Goal: Find contact information: Find contact information

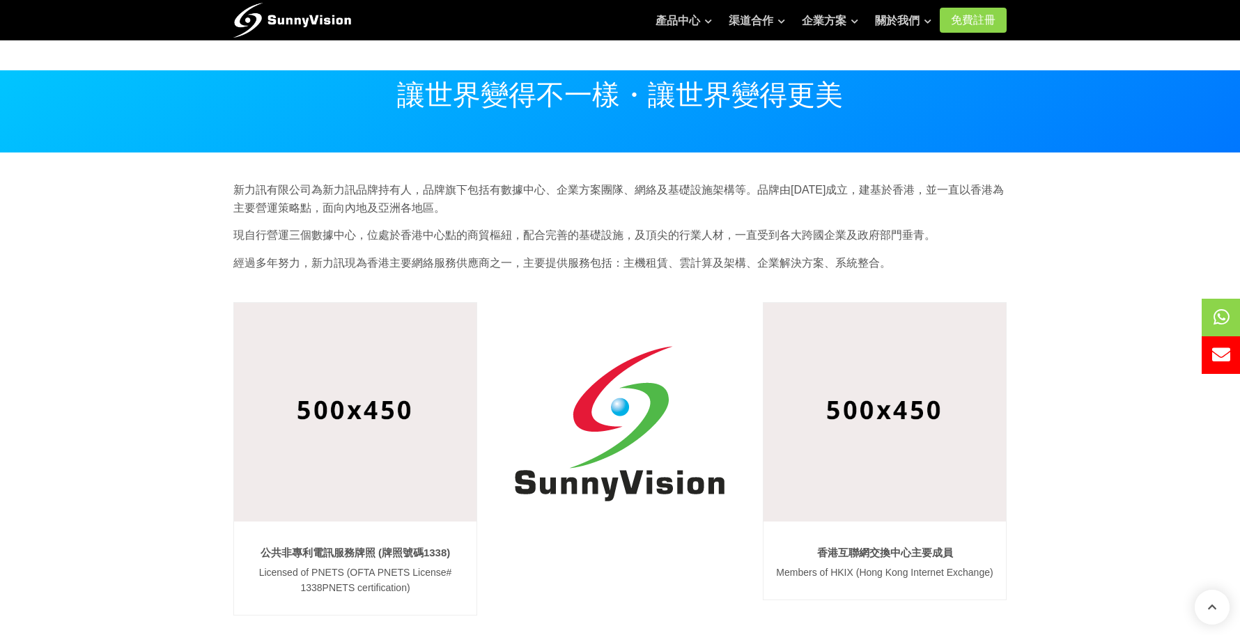
scroll to position [1240, 0]
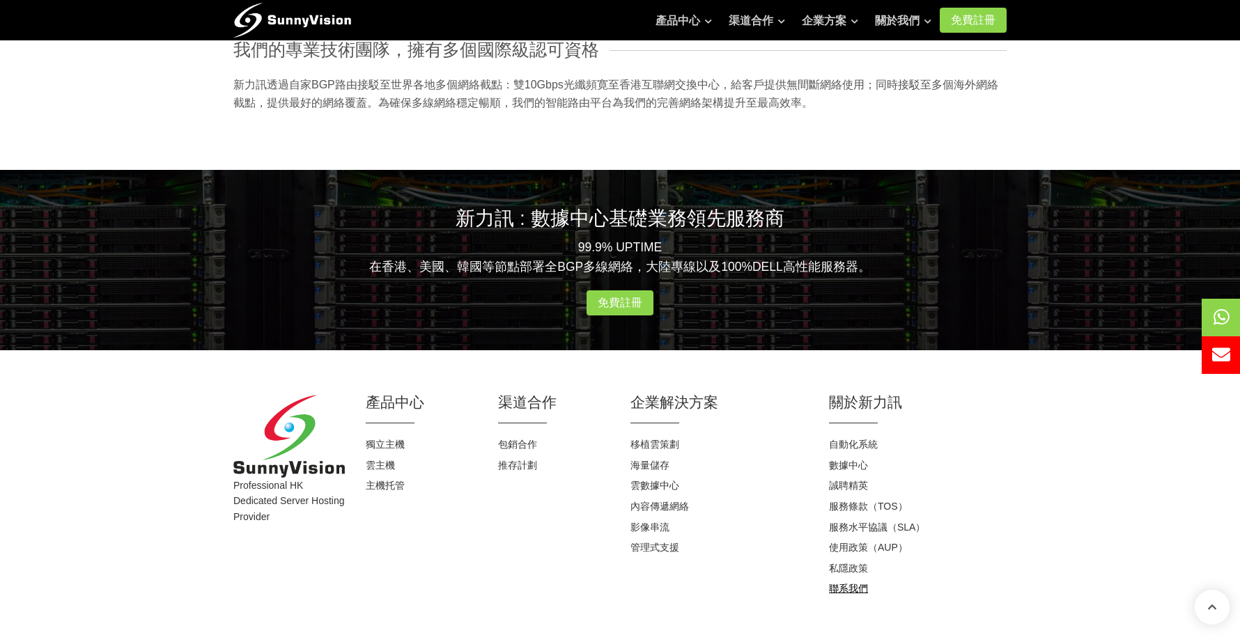
click at [858, 584] on link "聯系我們" at bounding box center [848, 588] width 39 height 11
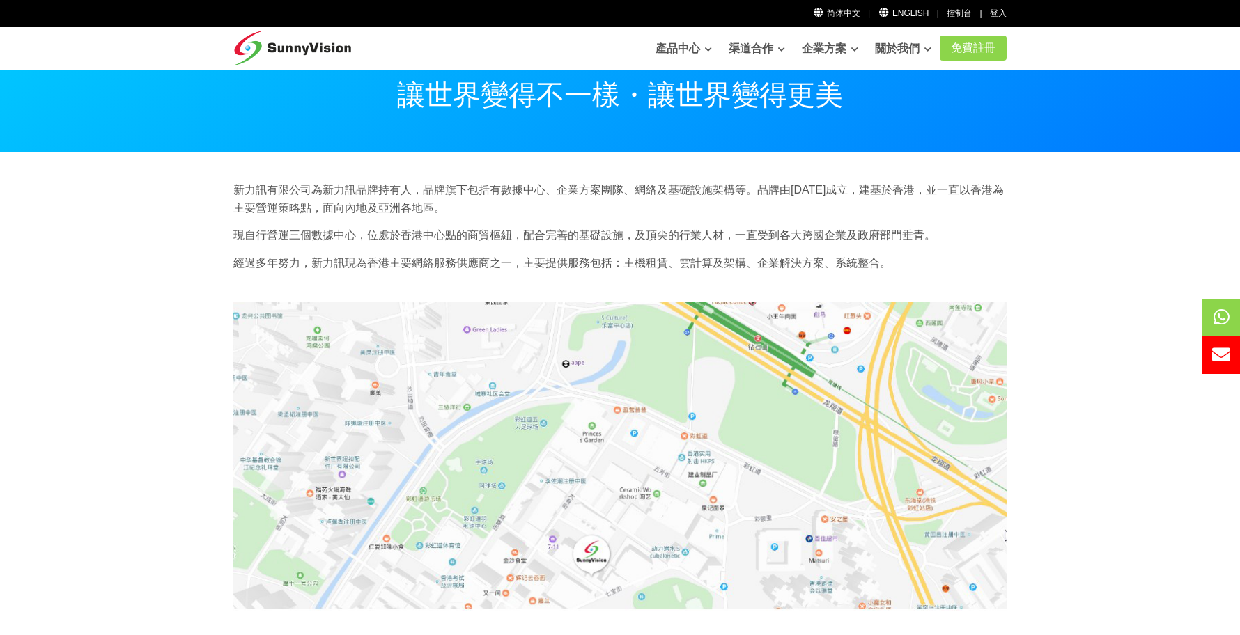
drag, startPoint x: 630, startPoint y: 194, endPoint x: 630, endPoint y: 222, distance: 27.2
click at [630, 212] on p "新力訊有限公司為新力訊品牌持有人，品牌旗下包括有數據中心、企業方案團隊、網絡及基礎設施架構等。品牌由[DATE]成立，建基於香港，並一直以香港為主要營運策略點…" at bounding box center [619, 199] width 773 height 36
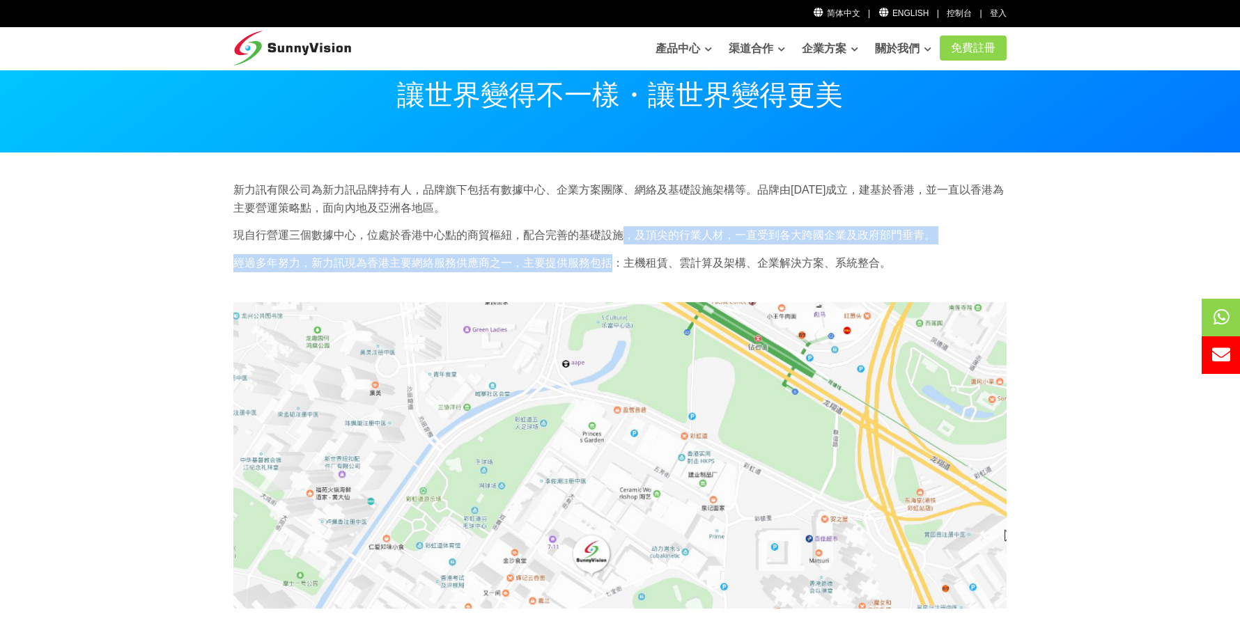
drag, startPoint x: 626, startPoint y: 235, endPoint x: 623, endPoint y: 263, distance: 27.2
click at [623, 263] on div "新力訊有限公司為新力訊品牌持有人，品牌旗下包括有數據中心、企業方案團隊、網絡及基礎設施架構等。品牌由[DATE]成立，建基於香港，並一直以香港為主要營運策略點…" at bounding box center [620, 231] width 794 height 100
click at [623, 263] on p "經過多年努力，新力訊現為香港主要網絡服務供應商之一，主要提供服務包括：主機租賃、雲計算及架構、企業解決方案、系統整合。" at bounding box center [619, 263] width 773 height 18
drag, startPoint x: 623, startPoint y: 263, endPoint x: 623, endPoint y: 247, distance: 15.3
click at [623, 247] on div "新力訊有限公司為新力訊品牌持有人，品牌旗下包括有數據中心、企業方案團隊、網絡及基礎設施架構等。品牌由[DATE]成立，建基於香港，並一直以香港為主要營運策略點…" at bounding box center [620, 231] width 794 height 100
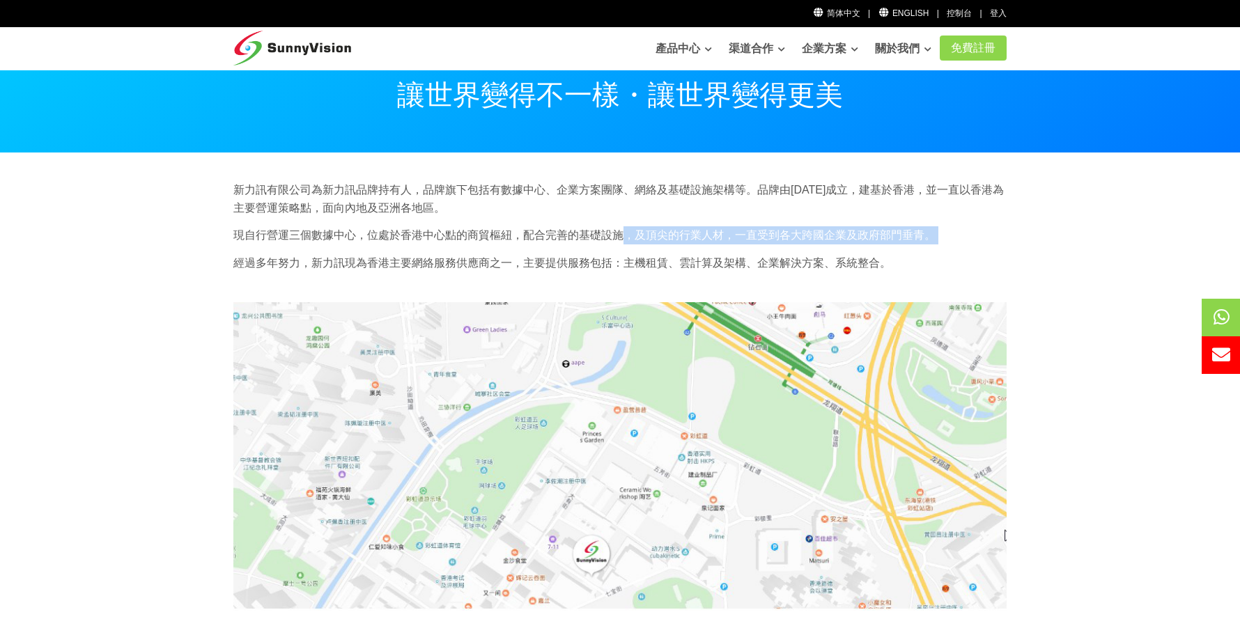
drag, startPoint x: 626, startPoint y: 233, endPoint x: 603, endPoint y: 254, distance: 31.0
click at [603, 254] on div "新力訊有限公司為新力訊品牌持有人，品牌旗下包括有數據中心、企業方案團隊、網絡及基礎設施架構等。品牌由[DATE]成立，建基於香港，並一直以香港為主要營運策略點…" at bounding box center [620, 231] width 794 height 100
click at [603, 254] on p "經過多年努力，新力訊現為香港主要網絡服務供應商之一，主要提供服務包括：主機租賃、雲計算及架構、企業解決方案、系統整合。" at bounding box center [619, 263] width 773 height 18
drag, startPoint x: 603, startPoint y: 254, endPoint x: 603, endPoint y: 226, distance: 27.9
click at [603, 226] on div "新力訊有限公司為新力訊品牌持有人，品牌旗下包括有數據中心、企業方案團隊、網絡及基礎設施架構等。品牌由[DATE]成立，建基於香港，並一直以香港為主要營運策略點…" at bounding box center [620, 231] width 794 height 100
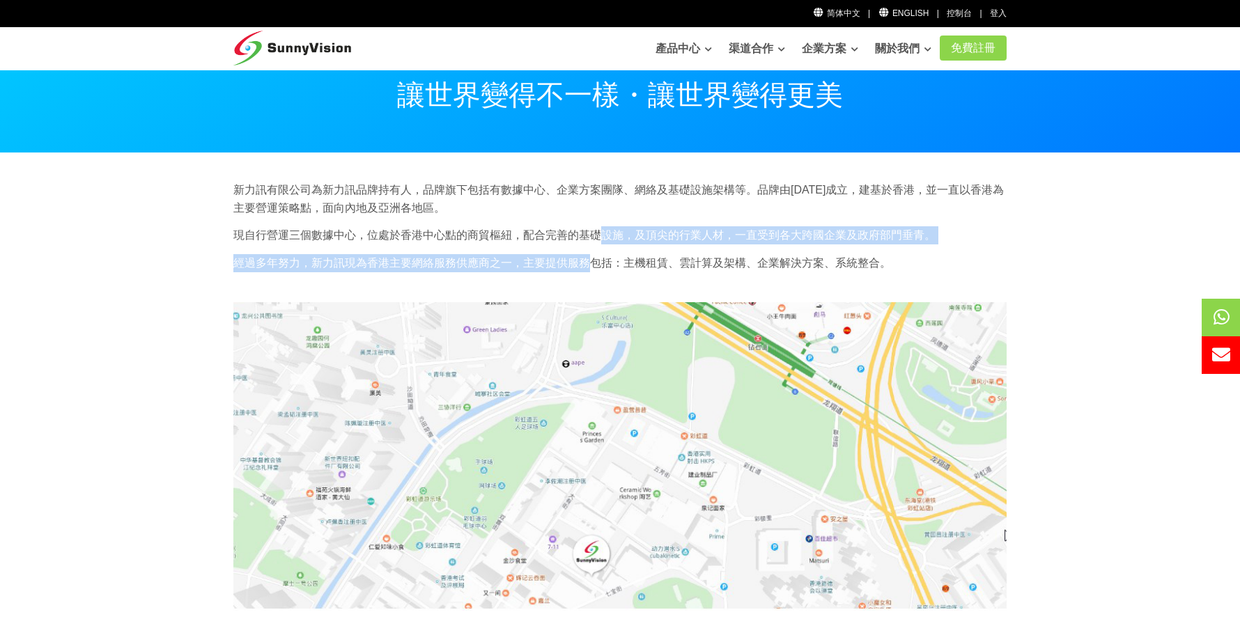
click at [603, 226] on p "現自行營運三個數據中心，位處於香港中心點的商貿樞紐，配合完善的基礎設施，及頂尖的行業人材，一直受到各大跨國企業及政府部門垂青。" at bounding box center [619, 235] width 773 height 18
drag, startPoint x: 603, startPoint y: 226, endPoint x: 603, endPoint y: 254, distance: 27.9
click at [603, 254] on div "新力訊有限公司為新力訊品牌持有人，品牌旗下包括有數據中心、企業方案團隊、網絡及基礎設施架構等。品牌由[DATE]成立，建基於香港，並一直以香港為主要營運策略點…" at bounding box center [620, 231] width 794 height 100
click at [603, 254] on p "經過多年努力，新力訊現為香港主要網絡服務供應商之一，主要提供服務包括：主機租賃、雲計算及架構、企業解決方案、系統整合。" at bounding box center [619, 263] width 773 height 18
drag, startPoint x: 603, startPoint y: 254, endPoint x: 603, endPoint y: 241, distance: 13.2
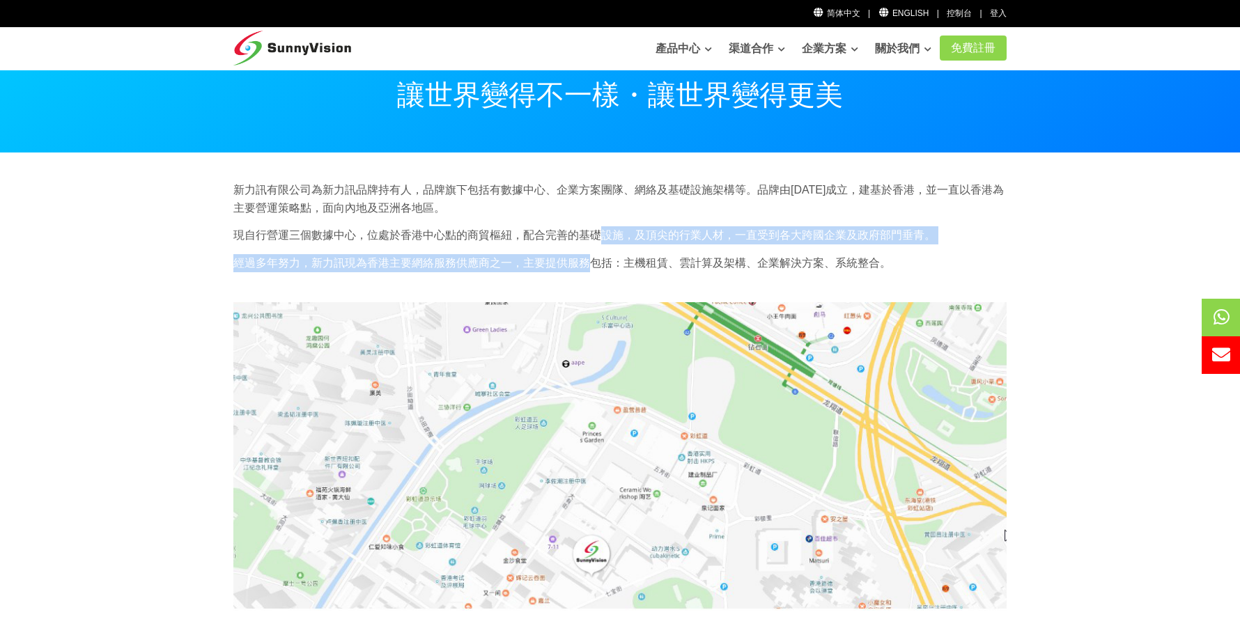
click at [603, 241] on div "新力訊有限公司為新力訊品牌持有人，品牌旗下包括有數據中心、企業方案團隊、網絡及基礎設施架構等。品牌由[DATE]成立，建基於香港，並一直以香港為主要營運策略點…" at bounding box center [620, 231] width 794 height 100
click at [603, 241] on p "現自行營運三個數據中心，位處於香港中心點的商貿樞紐，配合完善的基礎設施，及頂尖的行業人材，一直受到各大跨國企業及政府部門垂青。" at bounding box center [619, 235] width 773 height 18
drag, startPoint x: 603, startPoint y: 241, endPoint x: 591, endPoint y: 253, distance: 16.7
click at [591, 253] on div "新力訊有限公司為新力訊品牌持有人，品牌旗下包括有數據中心、企業方案團隊、網絡及基礎設施架構等。品牌由[DATE]成立，建基於香港，並一直以香港為主要營運策略點…" at bounding box center [620, 231] width 794 height 100
click at [591, 254] on p "經過多年努力，新力訊現為香港主要網絡服務供應商之一，主要提供服務包括：主機租賃、雲計算及架構、企業解決方案、系統整合。" at bounding box center [619, 263] width 773 height 18
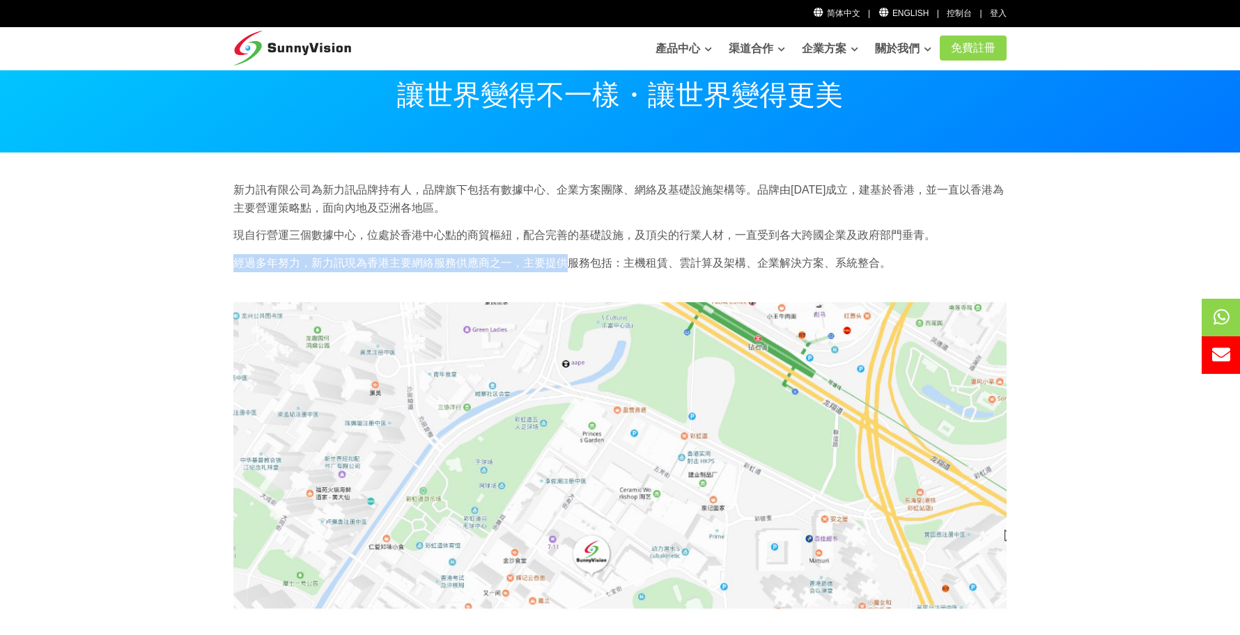
drag, startPoint x: 591, startPoint y: 253, endPoint x: 591, endPoint y: 242, distance: 11.1
click at [591, 242] on div "新力訊有限公司為新力訊品牌持有人，品牌旗下包括有數據中心、企業方案團隊、網絡及基礎設施架構等。品牌由[DATE]成立，建基於香港，並一直以香港為主要營運策略點…" at bounding box center [620, 231] width 794 height 100
click at [577, 268] on p "經過多年努力，新力訊現為香港主要網絡服務供應商之一，主要提供服務包括：主機租賃、雲計算及架構、企業解決方案、系統整合。" at bounding box center [619, 263] width 773 height 18
click at [577, 257] on p "經過多年努力，新力訊現為香港主要網絡服務供應商之一，主要提供服務包括：主機租賃、雲計算及架構、企業解決方案、系統整合。" at bounding box center [619, 263] width 773 height 18
drag, startPoint x: 577, startPoint y: 257, endPoint x: 577, endPoint y: 240, distance: 17.4
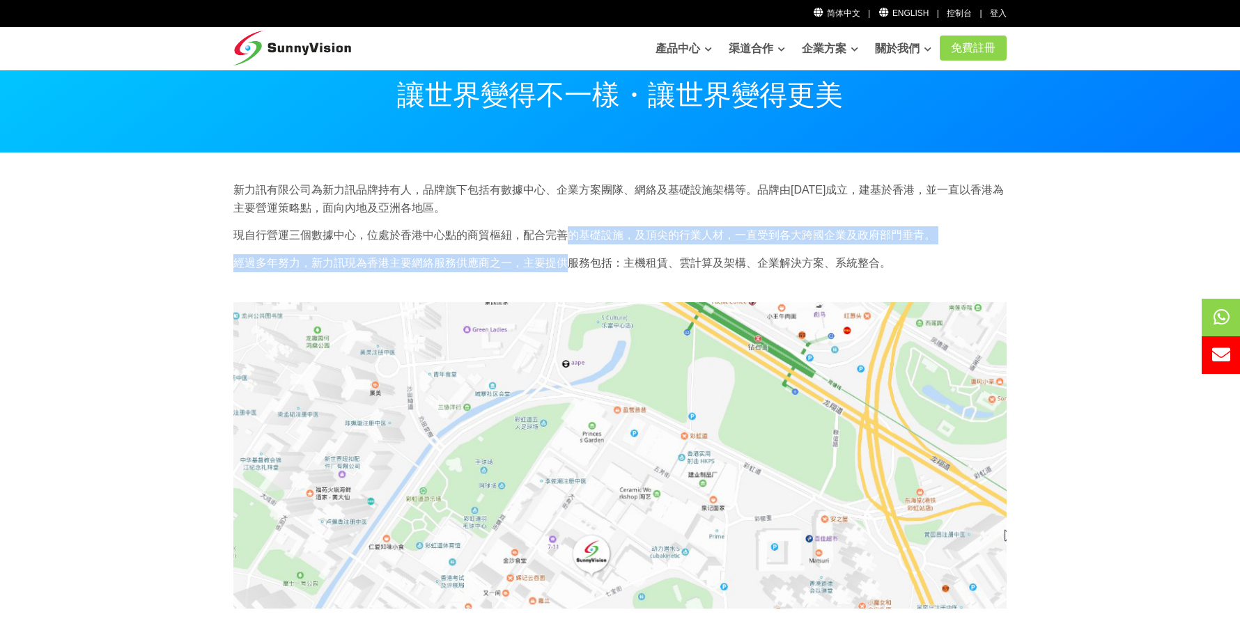
click at [577, 240] on div "新力訊有限公司為新力訊品牌持有人，品牌旗下包括有數據中心、企業方案團隊、網絡及基礎設施架構等。品牌由[DATE]成立，建基於香港，並一直以香港為主要營運策略點…" at bounding box center [620, 231] width 794 height 100
click at [577, 240] on p "現自行營運三個數據中心，位處於香港中心點的商貿樞紐，配合完善的基礎設施，及頂尖的行業人材，一直受到各大跨國企業及政府部門垂青。" at bounding box center [619, 235] width 773 height 18
drag, startPoint x: 577, startPoint y: 240, endPoint x: 577, endPoint y: 258, distance: 18.1
click at [577, 247] on div "新力訊有限公司為新力訊品牌持有人，品牌旗下包括有數據中心、企業方案團隊、網絡及基礎設施架構等。品牌由[DATE]成立，建基於香港，並一直以香港為主要營運策略點…" at bounding box center [620, 231] width 794 height 100
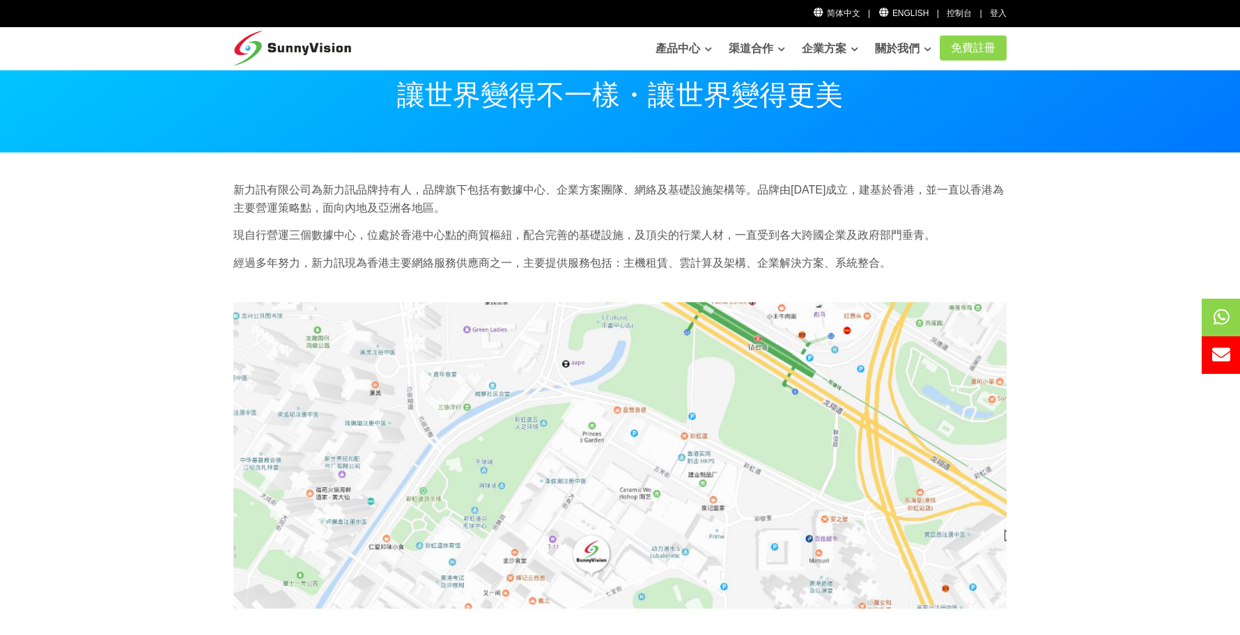
click at [577, 258] on p "經過多年努力，新力訊現為香港主要網絡服務供應商之一，主要提供服務包括：主機租賃、雲計算及架構、企業解決方案、系統整合。" at bounding box center [619, 263] width 773 height 18
